Goal: Task Accomplishment & Management: Manage account settings

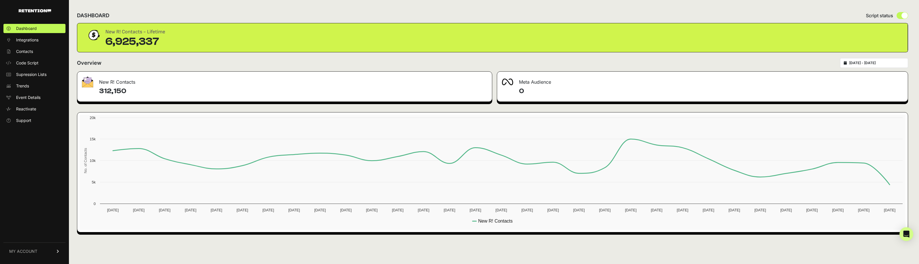
click at [29, 251] on span "MY ACCOUNT" at bounding box center [23, 251] width 28 height 6
click at [37, 200] on span "Account Details" at bounding box center [31, 198] width 30 height 6
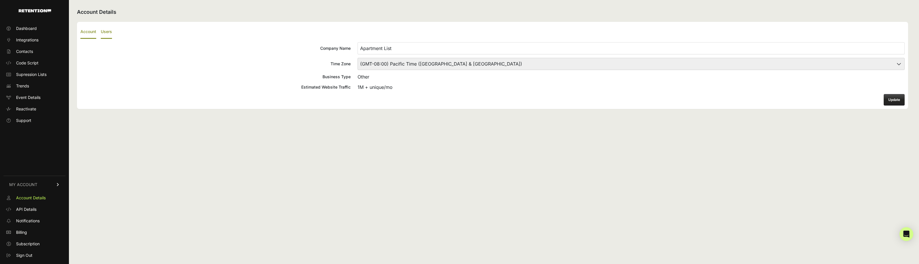
click at [109, 32] on label "Users" at bounding box center [106, 32] width 11 height 14
click at [0, 0] on input "Users" at bounding box center [0, 0] width 0 height 0
